Goal: Information Seeking & Learning: Learn about a topic

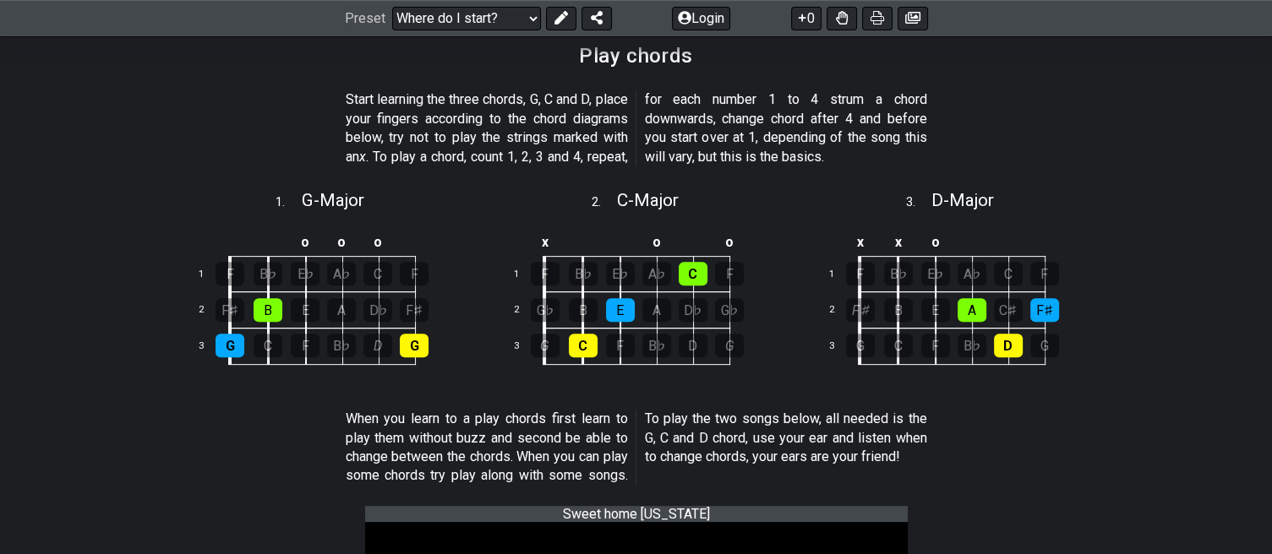
scroll to position [591, 0]
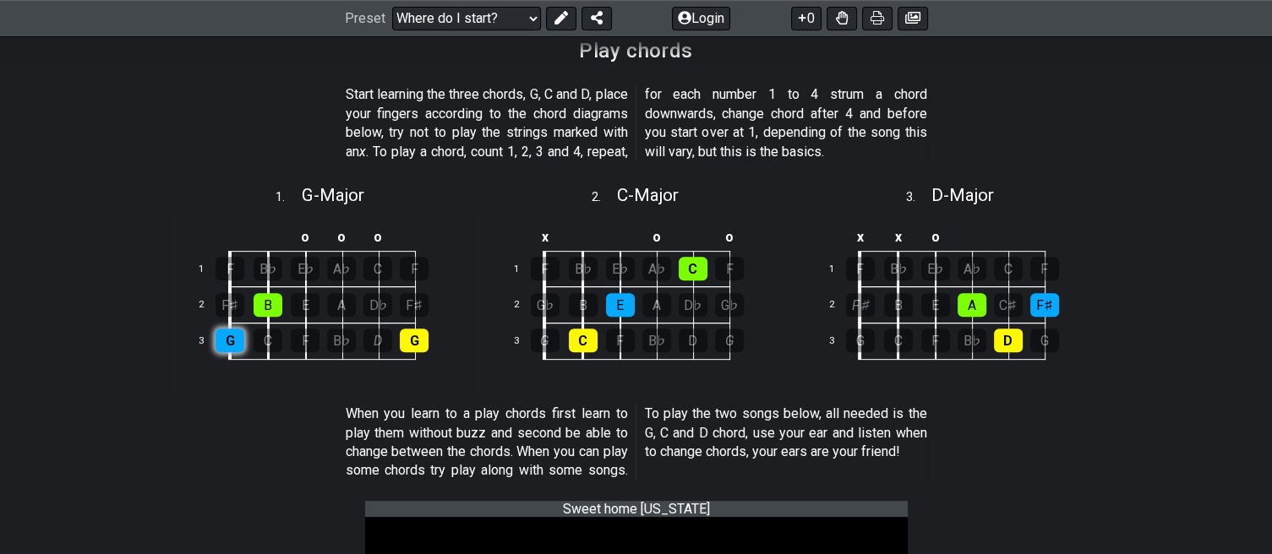
click at [236, 337] on div "G" at bounding box center [229, 341] width 29 height 24
click at [267, 302] on div "B" at bounding box center [267, 305] width 29 height 24
click at [412, 337] on div "G" at bounding box center [414, 341] width 29 height 24
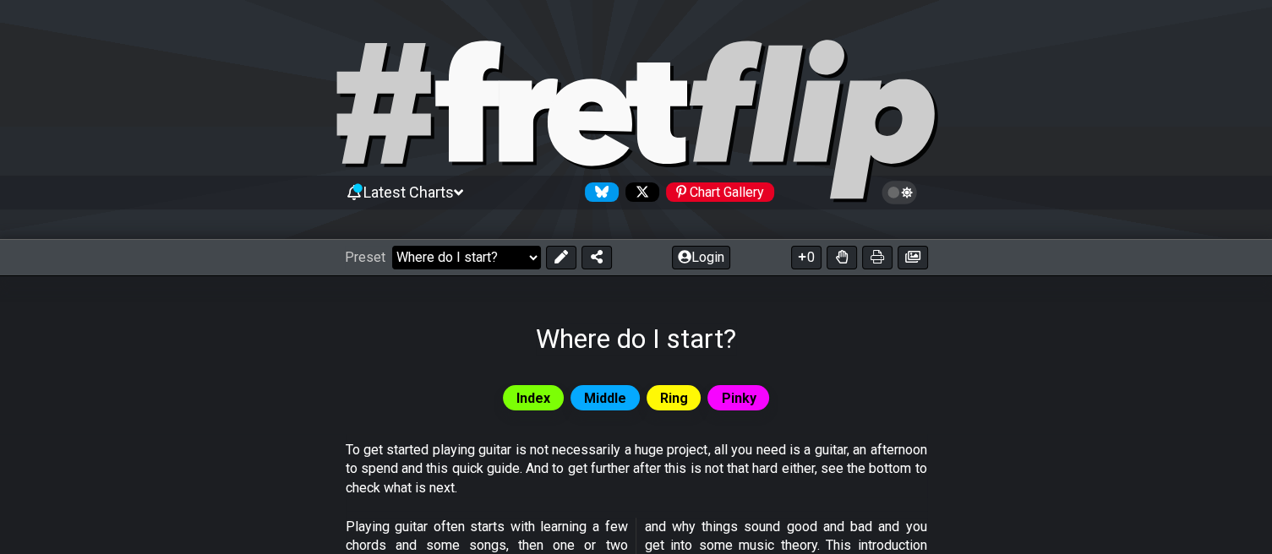
click at [476, 247] on select "Welcome to #fretflip! Initial Preset Custom Preset Minor Pentatonic Major Penta…" at bounding box center [466, 258] width 149 height 24
click at [392, 246] on select "Welcome to #fretflip! Initial Preset Custom Preset Minor Pentatonic Major Penta…" at bounding box center [466, 258] width 149 height 24
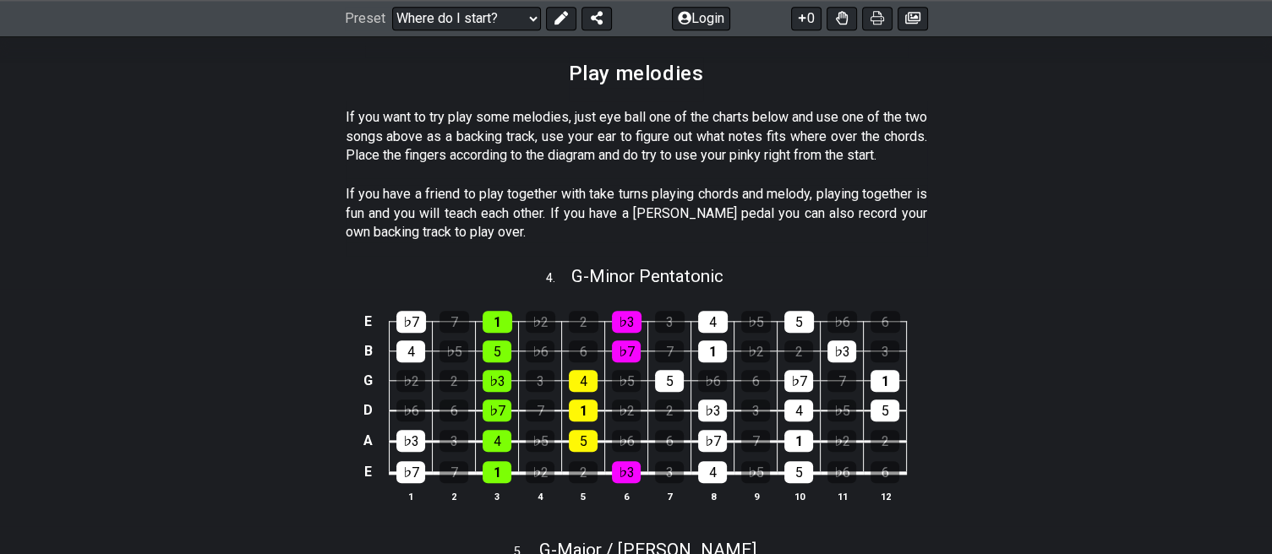
scroll to position [1690, 0]
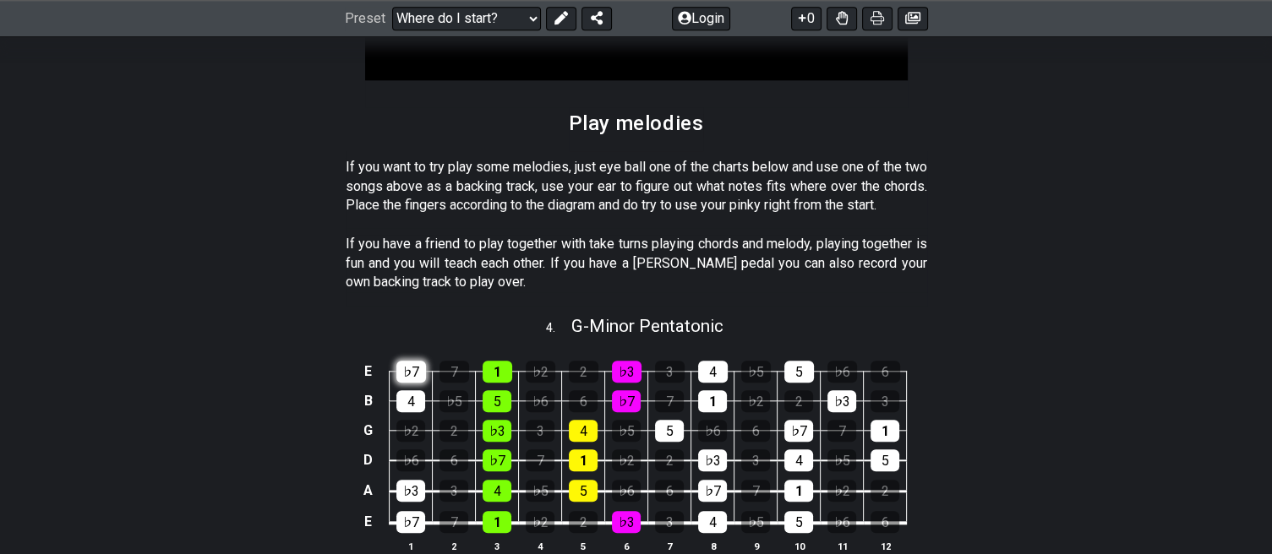
click at [402, 383] on div "♭7" at bounding box center [411, 372] width 30 height 22
click at [420, 383] on div "♭7" at bounding box center [411, 372] width 30 height 22
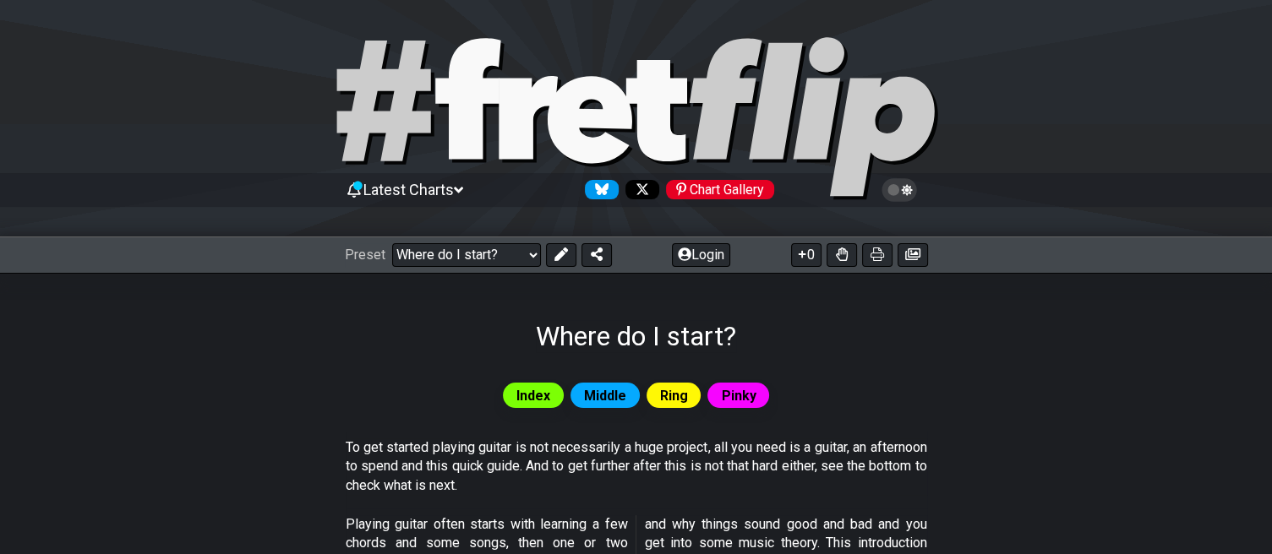
scroll to position [0, 0]
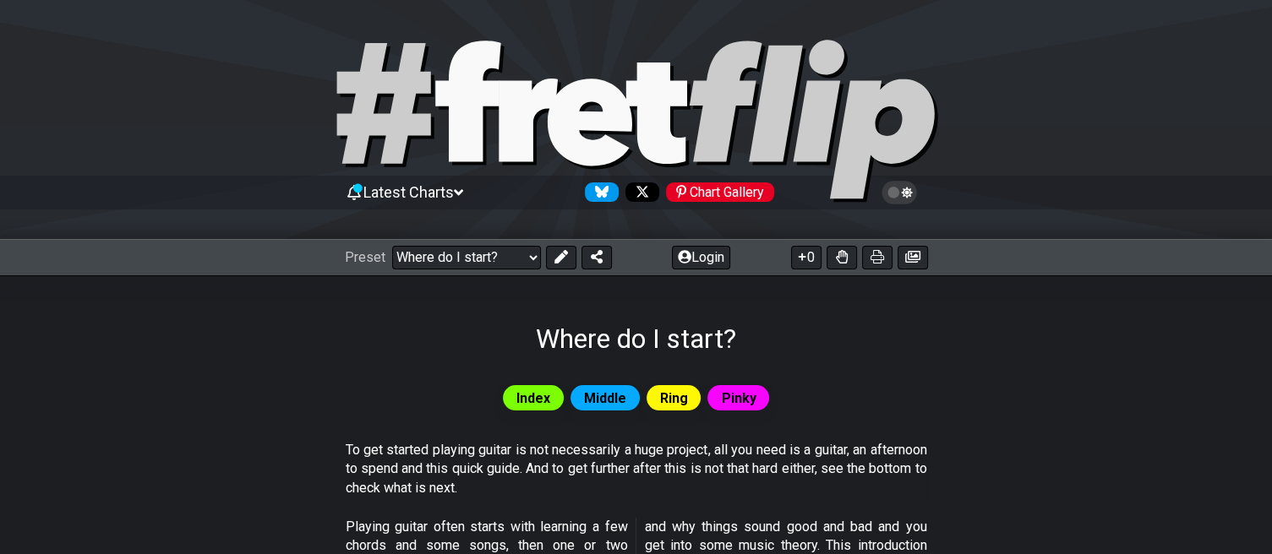
click at [430, 194] on span "Latest Charts" at bounding box center [408, 192] width 90 height 18
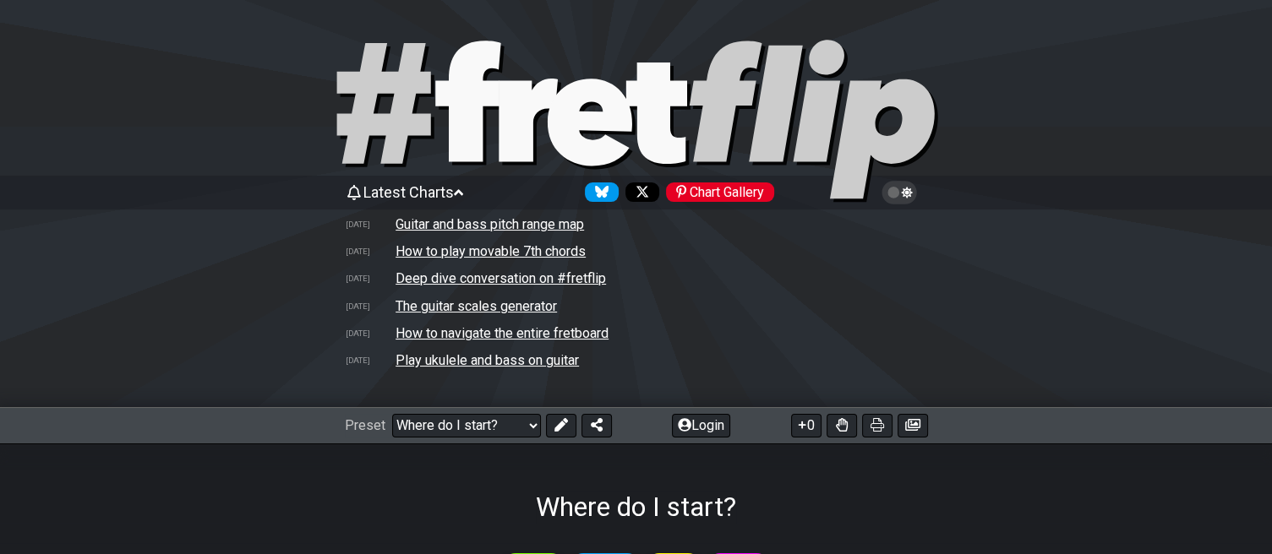
click at [439, 199] on span "Latest Charts" at bounding box center [408, 192] width 90 height 18
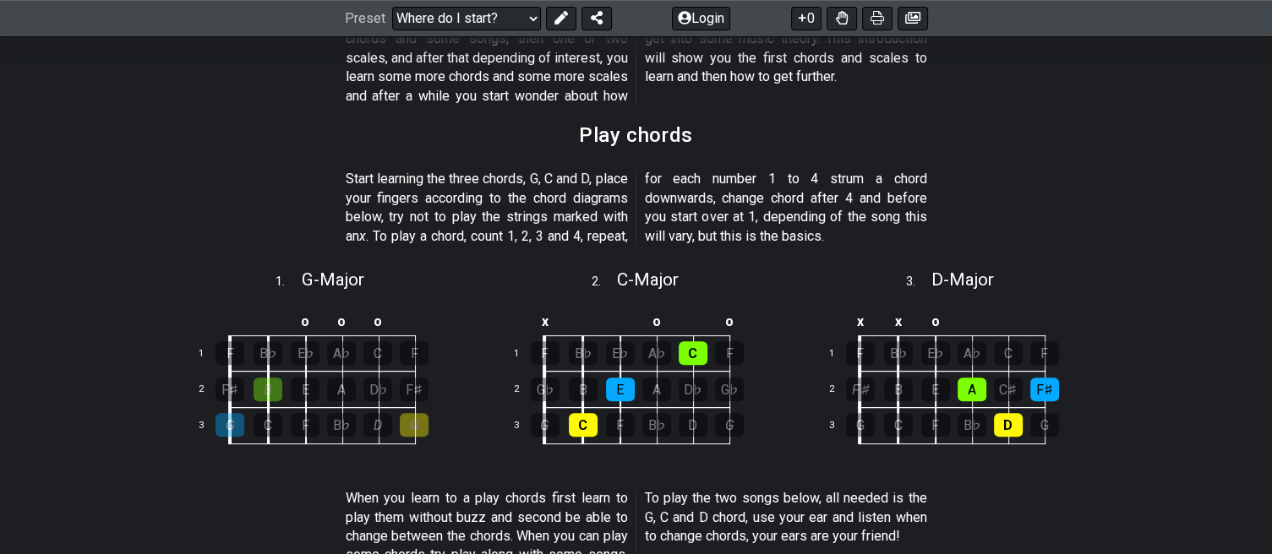
scroll to position [591, 0]
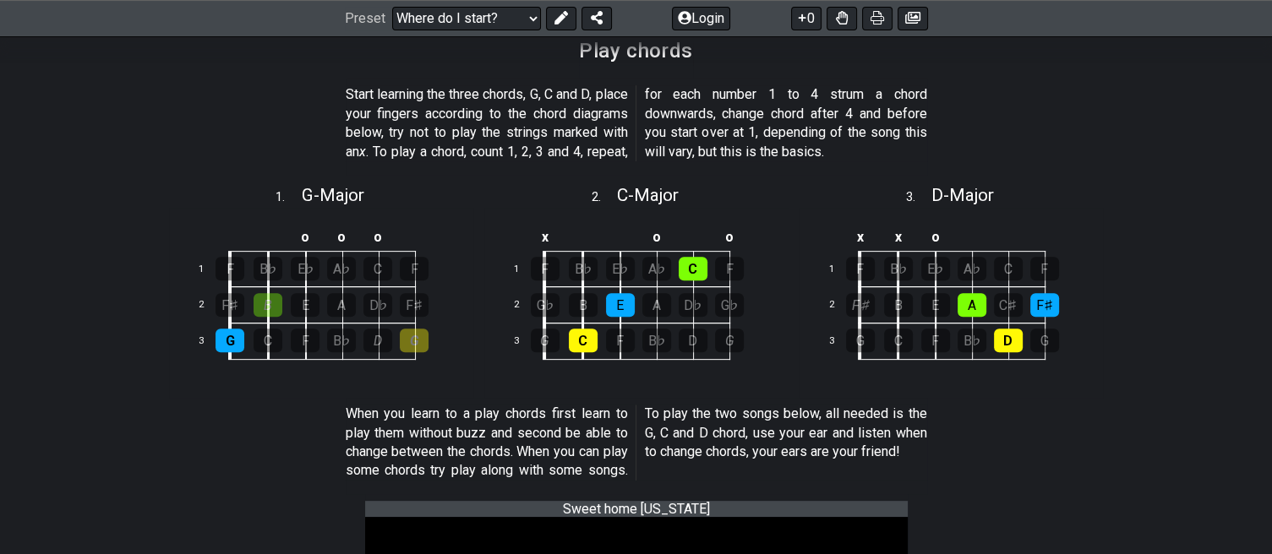
drag, startPoint x: 234, startPoint y: 343, endPoint x: 246, endPoint y: 320, distance: 25.7
click at [234, 342] on div "G" at bounding box center [229, 341] width 29 height 24
click at [254, 300] on div "B" at bounding box center [267, 305] width 29 height 24
click at [406, 334] on div "G" at bounding box center [414, 341] width 29 height 24
click at [413, 291] on td "D♭" at bounding box center [397, 305] width 36 height 36
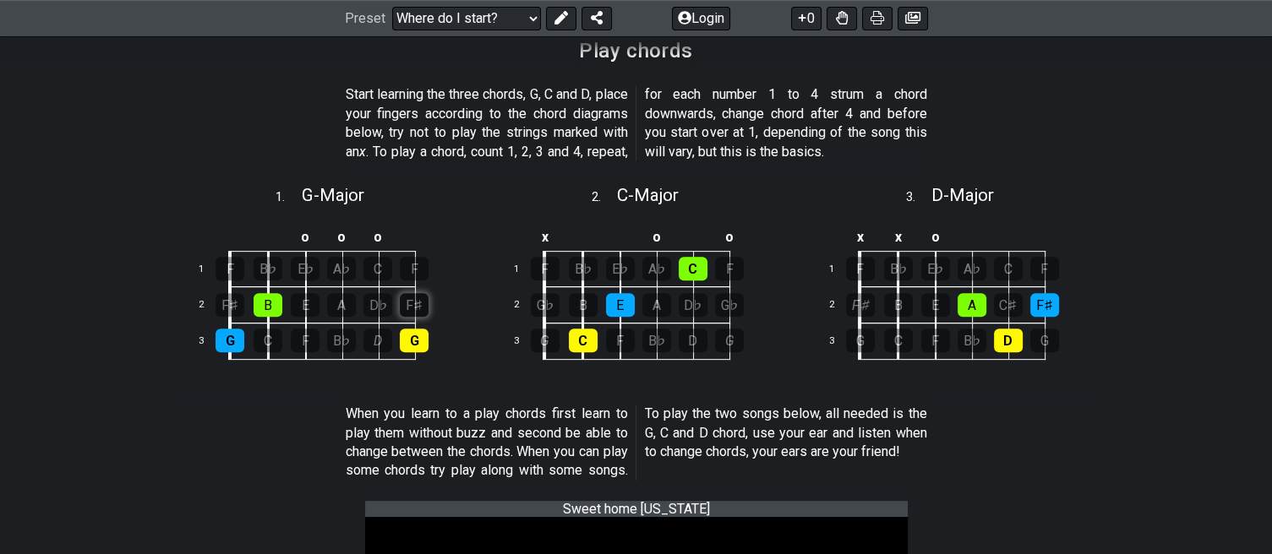
click at [417, 310] on div "F♯" at bounding box center [414, 305] width 29 height 24
click at [365, 333] on div "D" at bounding box center [377, 341] width 29 height 24
click at [365, 334] on div "D" at bounding box center [377, 341] width 29 height 24
